Goal: Task Accomplishment & Management: Use online tool/utility

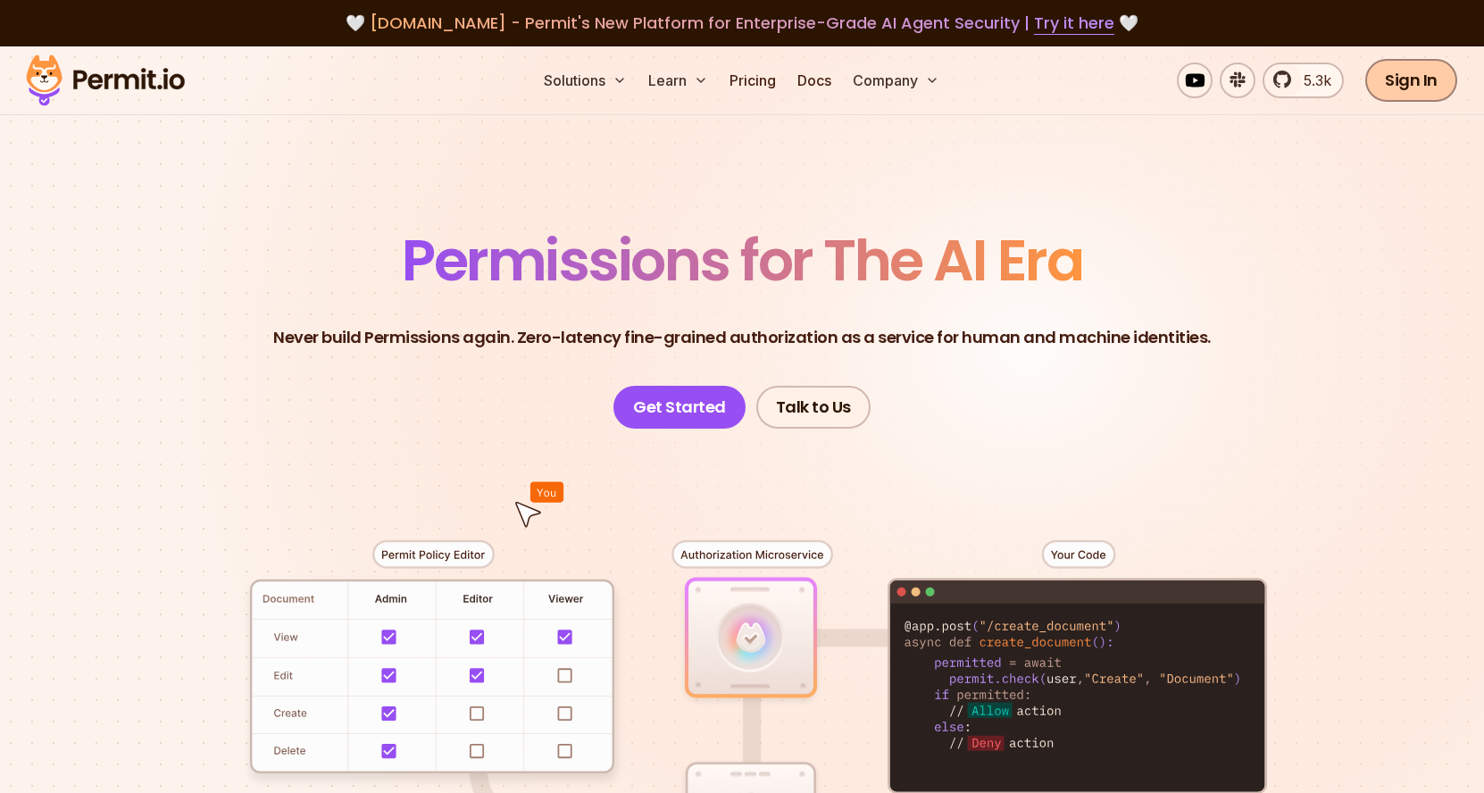
click at [1412, 86] on link "Sign In" at bounding box center [1411, 80] width 92 height 43
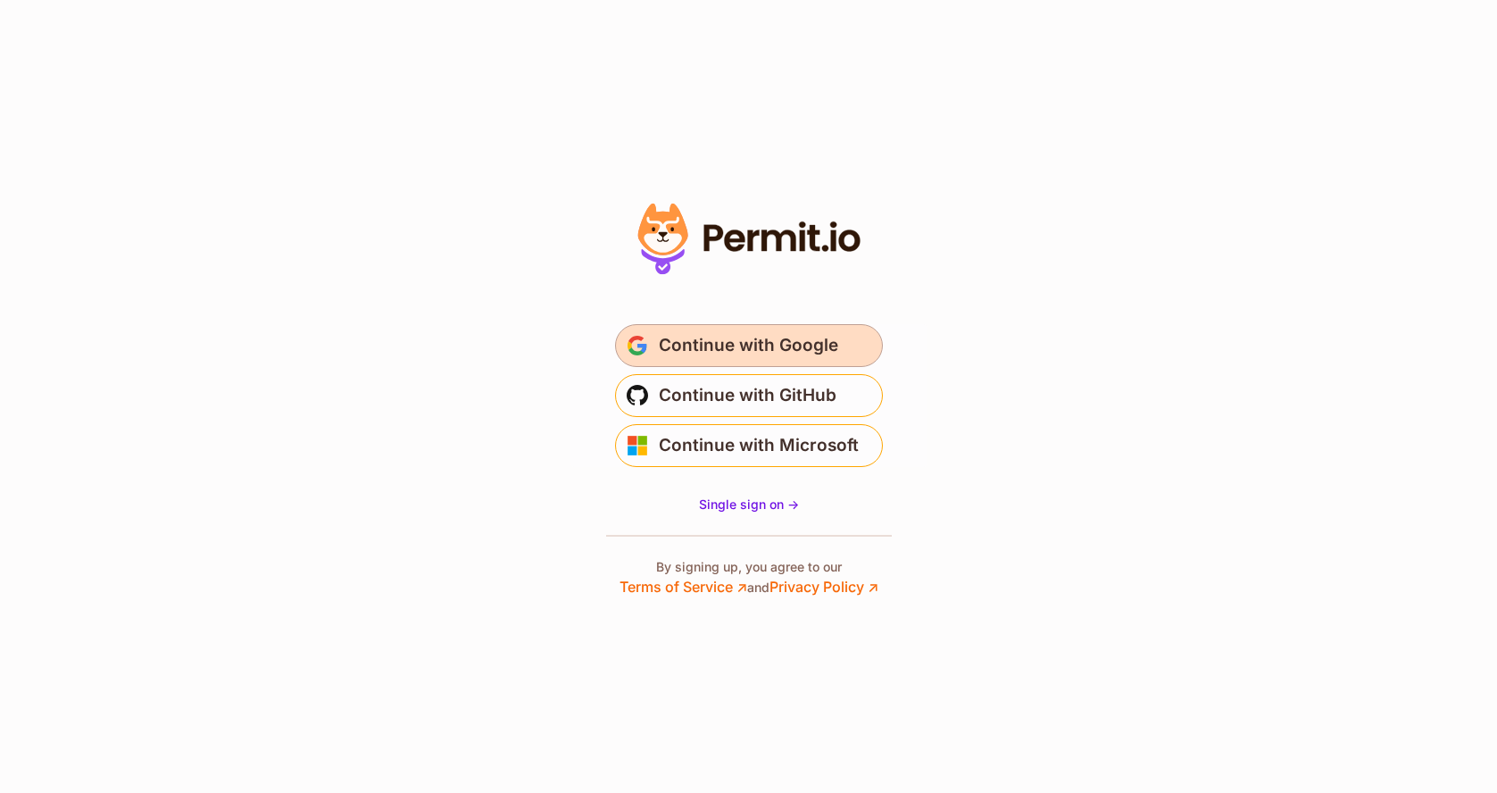
click at [741, 353] on span "Continue with Google" at bounding box center [748, 345] width 179 height 29
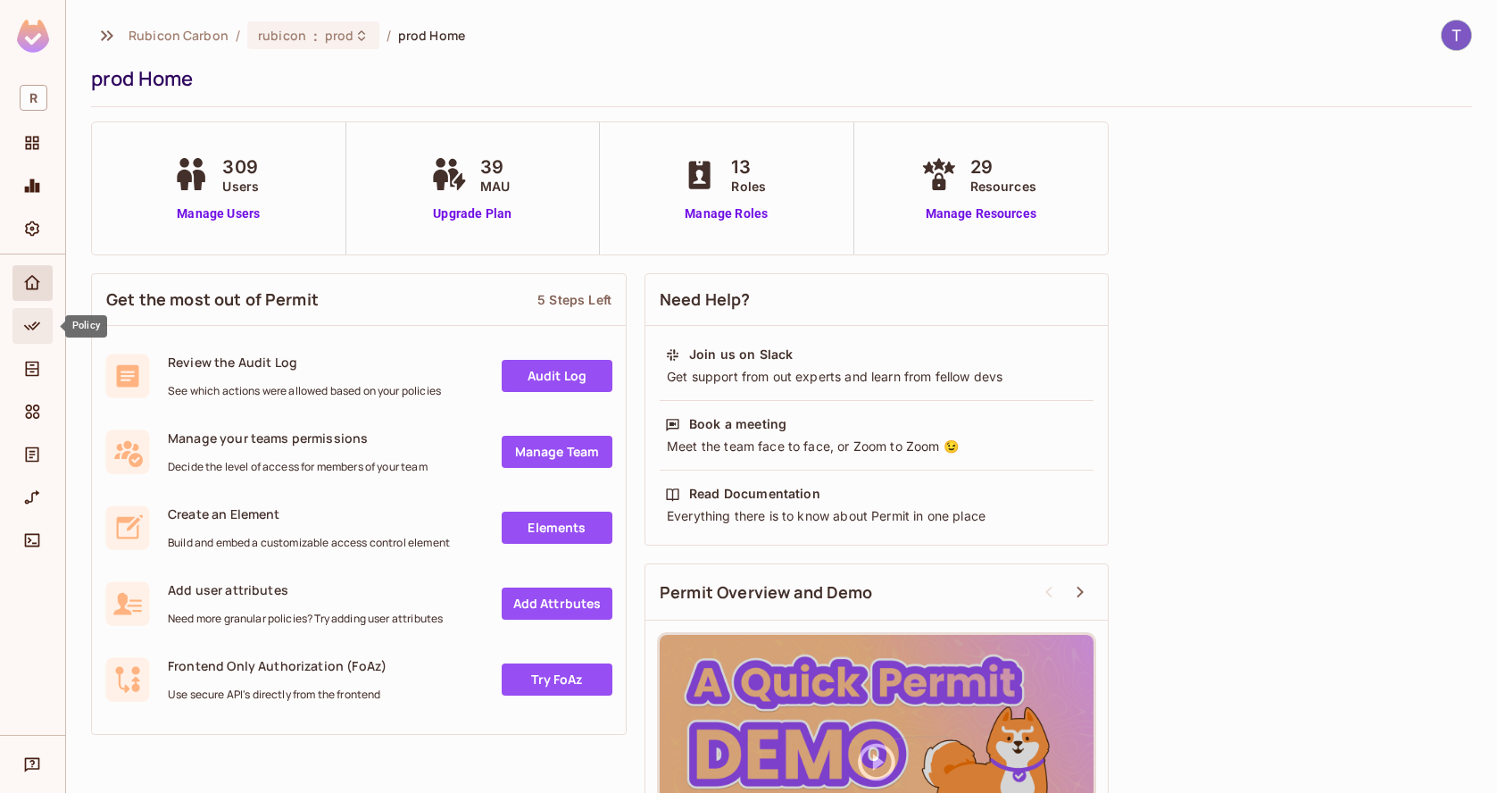
click at [35, 320] on icon "Policy" at bounding box center [32, 326] width 18 height 18
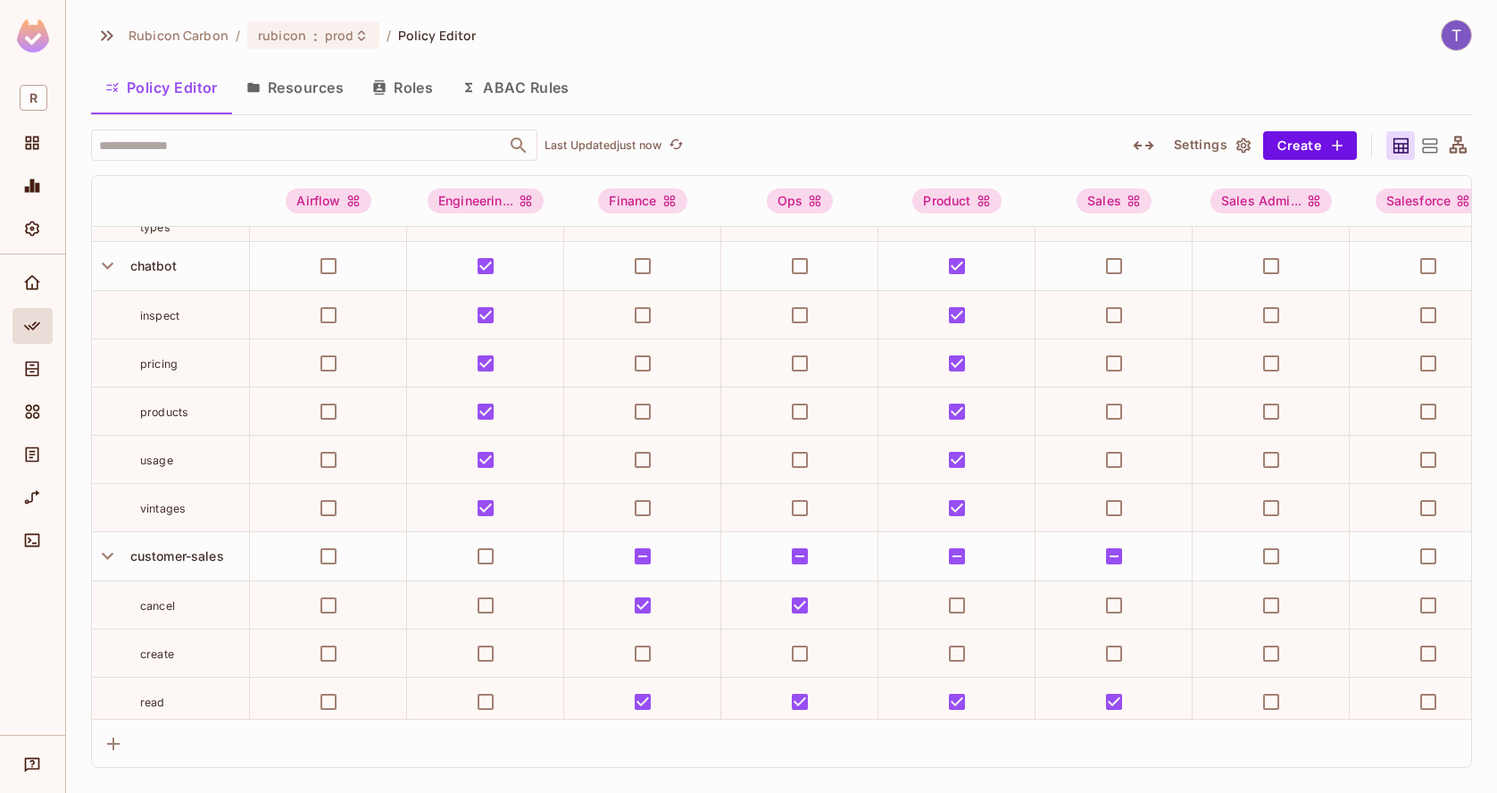
scroll to position [600, 0]
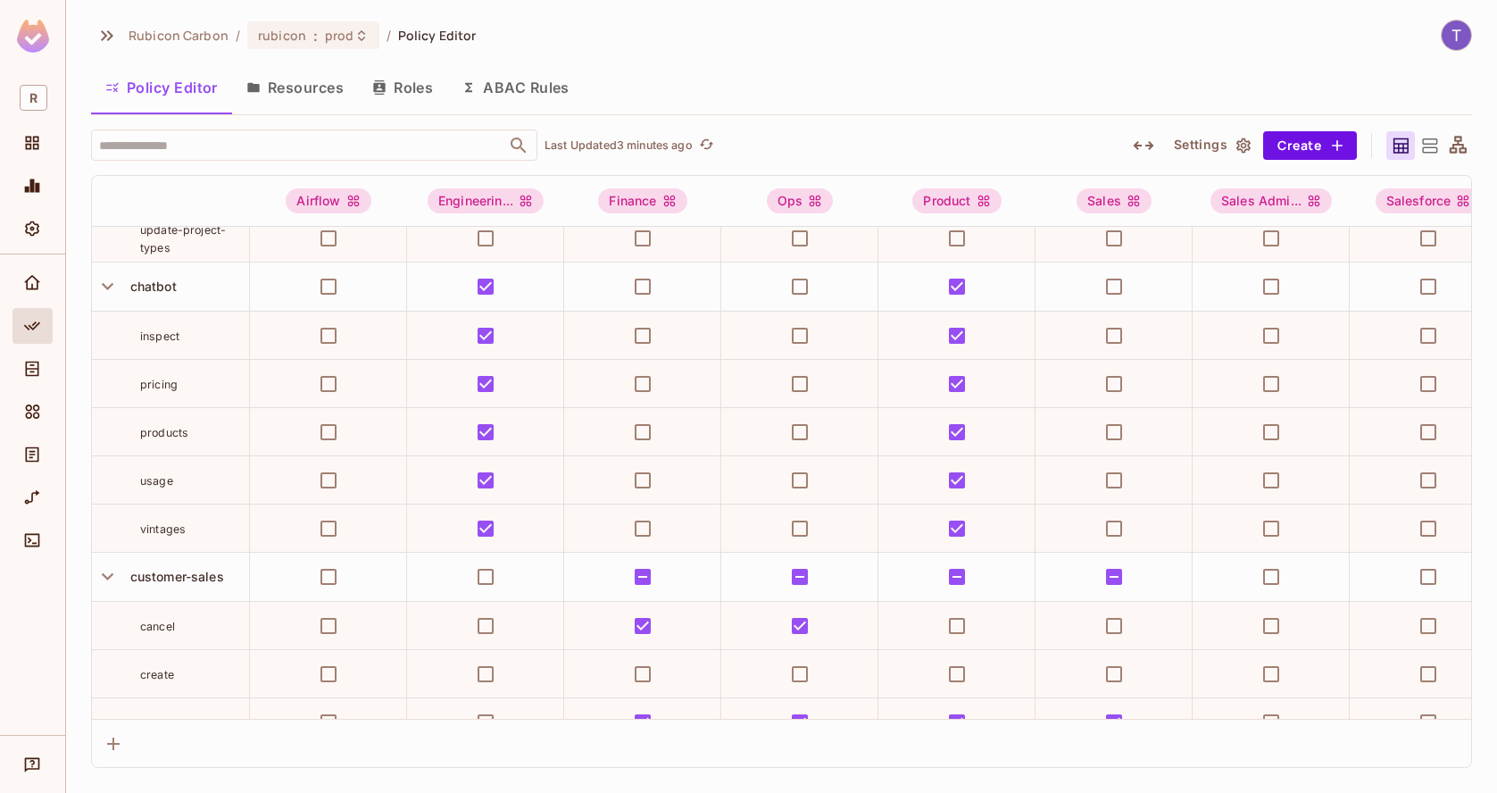
click at [21, 686] on div at bounding box center [32, 494] width 65 height 480
click at [154, 787] on div "Rubicon Carbon / rubicon : prod / Policy Editor Policy Editor Resources Roles A…" at bounding box center [781, 396] width 1431 height 793
click at [19, 643] on div at bounding box center [32, 494] width 65 height 480
